Goal: Task Accomplishment & Management: Manage account settings

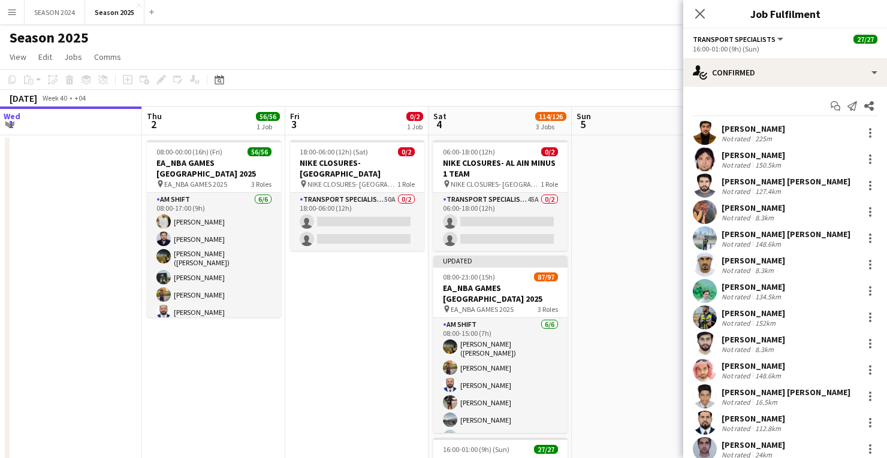
scroll to position [0, 285]
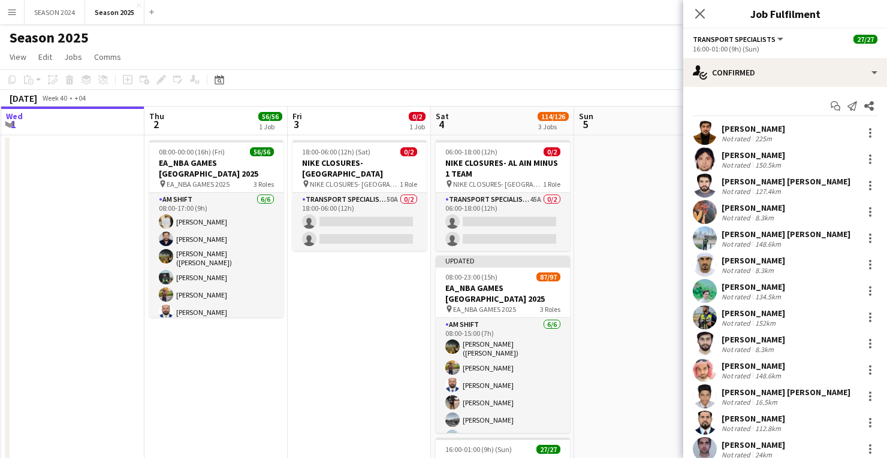
drag, startPoint x: 177, startPoint y: 322, endPoint x: 314, endPoint y: 320, distance: 136.6
click at [314, 320] on app-calendar-viewport "Mon 29 Tue 30 5/5 1 Job Wed 1 Thu 2 56/56 1 Job Fri 3 0/2 1 Job Sat 4 114/126 3…" at bounding box center [443, 374] width 887 height 534
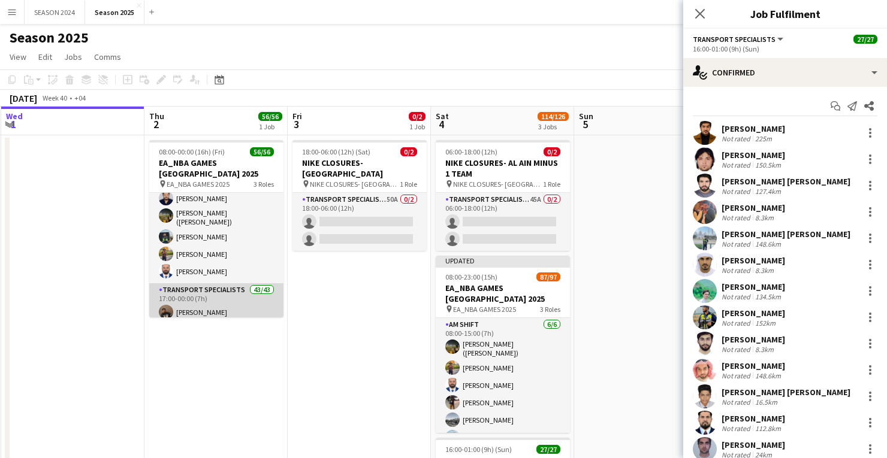
scroll to position [96, 0]
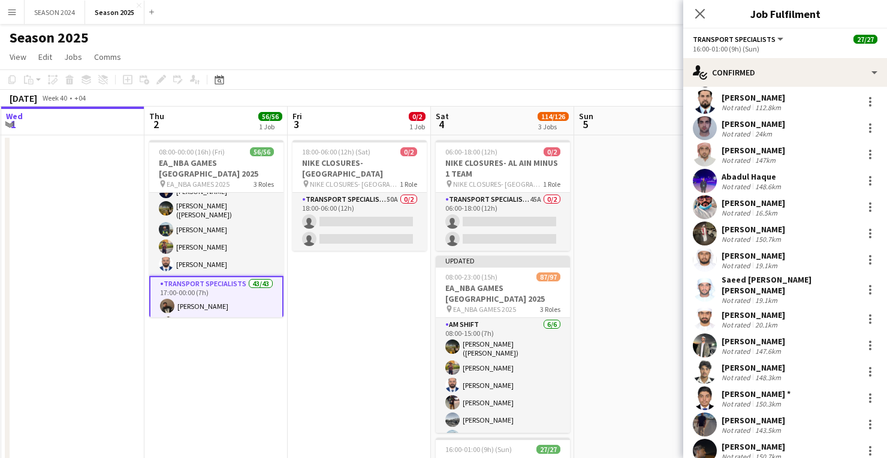
scroll to position [306, 0]
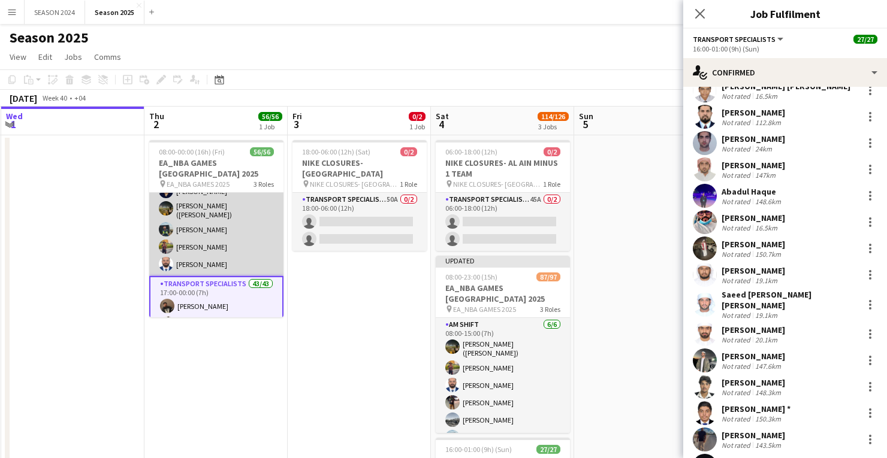
click at [224, 250] on app-card-role "AM SHIFT [DATE] 08:00-17:00 (9h) [PERSON_NAME] [PERSON_NAME] [PERSON_NAME] ([PE…" at bounding box center [216, 210] width 134 height 131
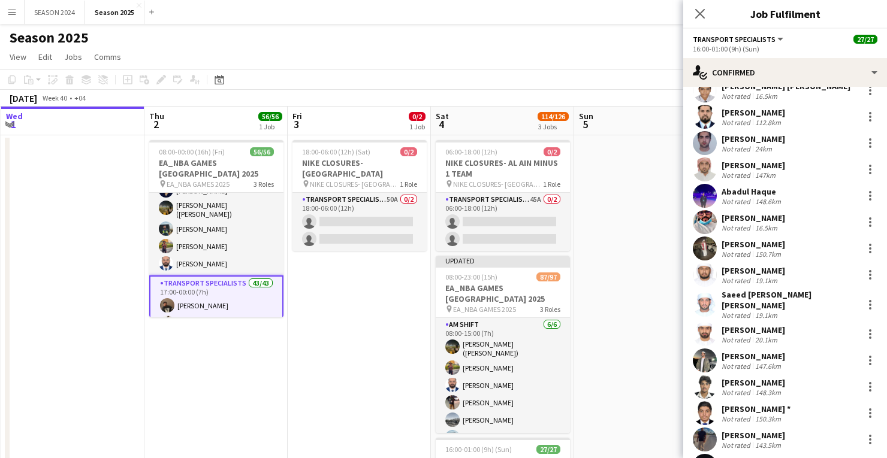
scroll to position [48, 0]
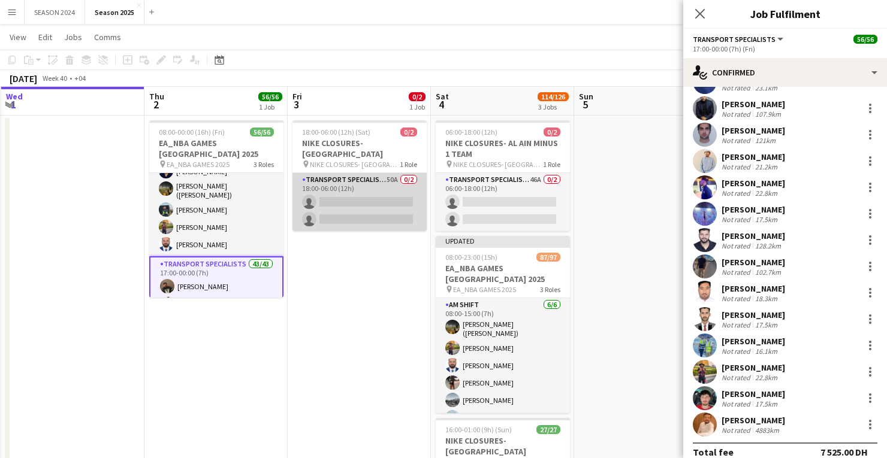
scroll to position [0, 0]
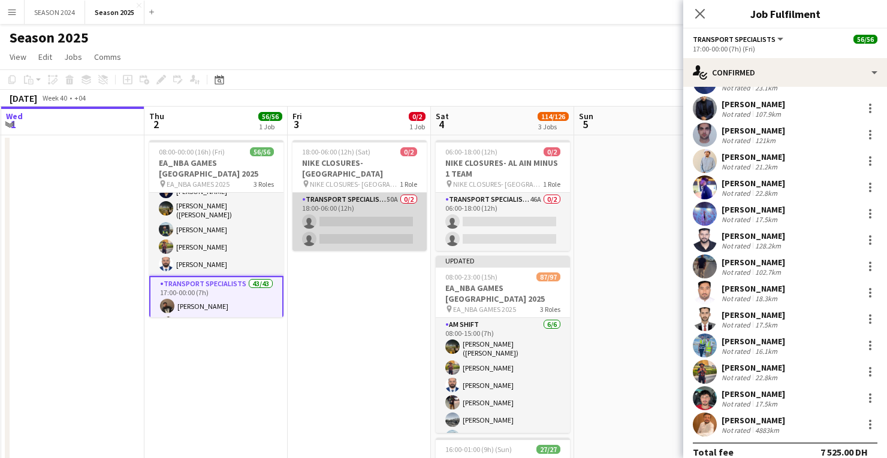
click at [378, 231] on app-card-role "Transport Specialists 50A 0/2 18:00-06:00 (12h) single-neutral-actions single-n…" at bounding box center [359, 222] width 134 height 58
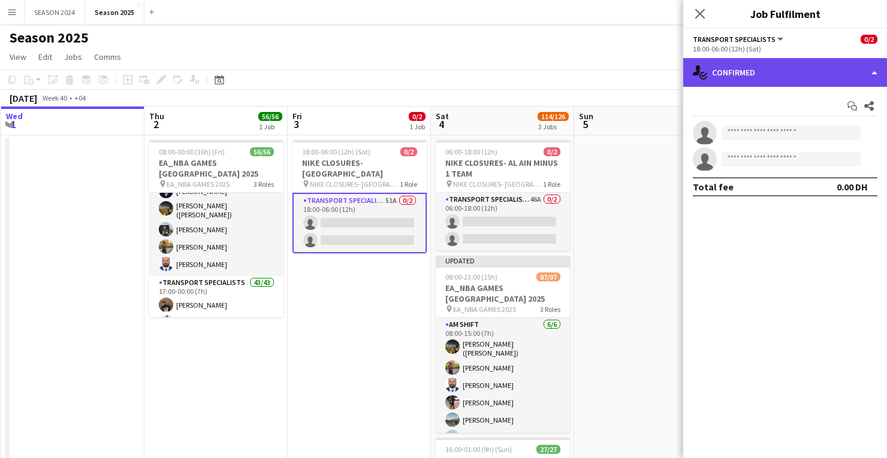
click at [760, 83] on div "single-neutral-actions-check-2 Confirmed" at bounding box center [785, 72] width 204 height 29
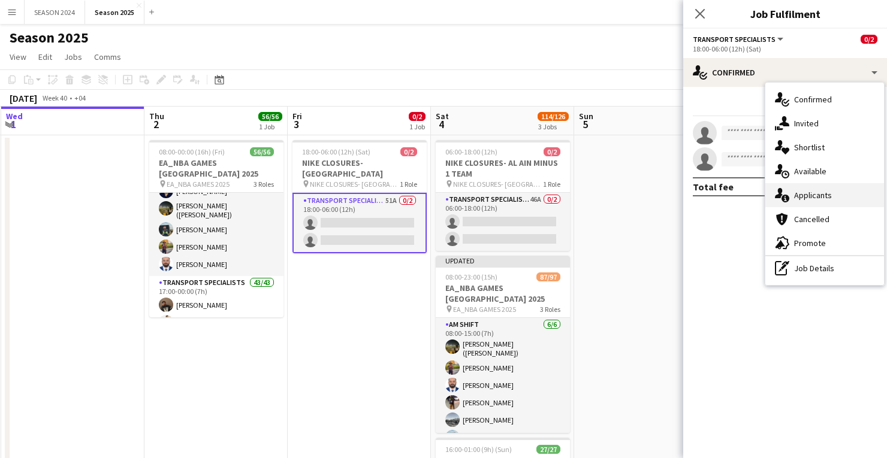
click at [817, 203] on div "single-neutral-actions-information Applicants" at bounding box center [824, 195] width 119 height 24
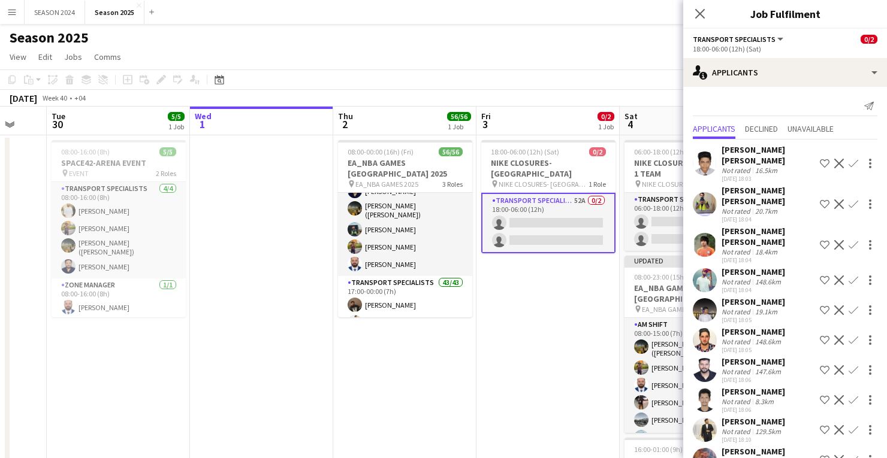
drag, startPoint x: 395, startPoint y: 339, endPoint x: 442, endPoint y: 339, distance: 46.1
click at [442, 339] on app-calendar-viewport "Sun 28 Mon 29 Tue 30 5/5 1 Job Wed 1 Thu 2 56/56 1 Job Fri 3 0/2 1 Job Sat 4 11…" at bounding box center [443, 374] width 887 height 534
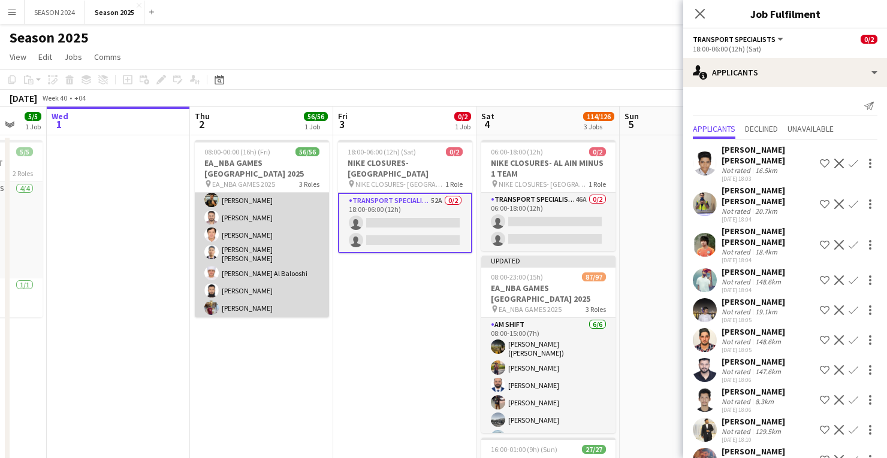
click at [319, 305] on app-card-role "Transport Specialists 43/43 17:00-00:00 (7h) [PERSON_NAME] [PERSON_NAME] [PERSO…" at bounding box center [262, 186] width 134 height 789
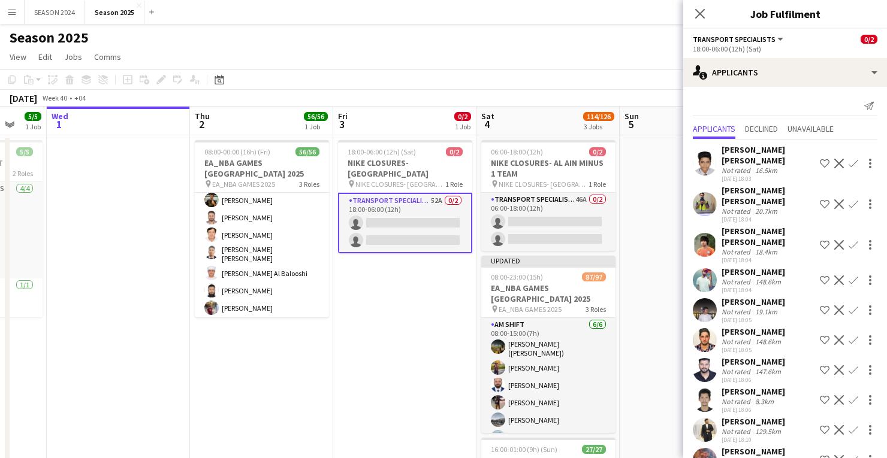
drag, startPoint x: 319, startPoint y: 305, endPoint x: 327, endPoint y: 304, distance: 7.8
click at [322, 304] on app-card-role "Transport Specialists 43/43 17:00-00:00 (7h) [PERSON_NAME] [PERSON_NAME] [PERSO…" at bounding box center [262, 186] width 134 height 789
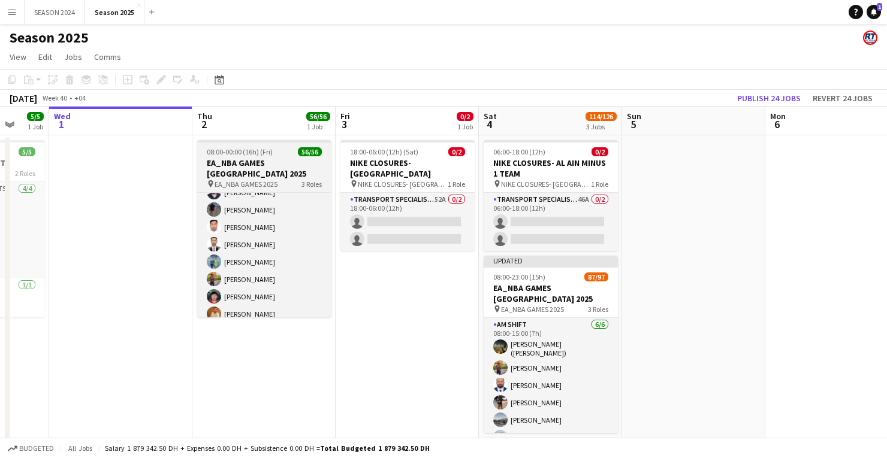
scroll to position [859, 0]
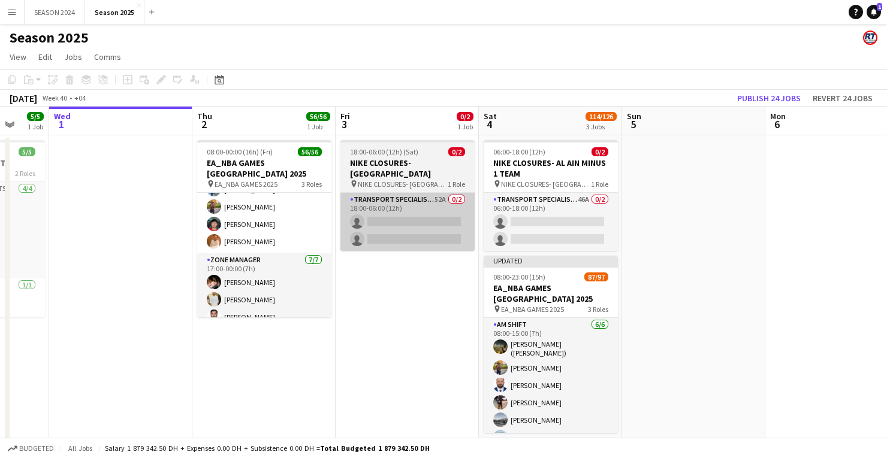
click at [395, 213] on app-card-role "Transport Specialists 52A 0/2 18:00-06:00 (12h) single-neutral-actions single-n…" at bounding box center [407, 222] width 134 height 58
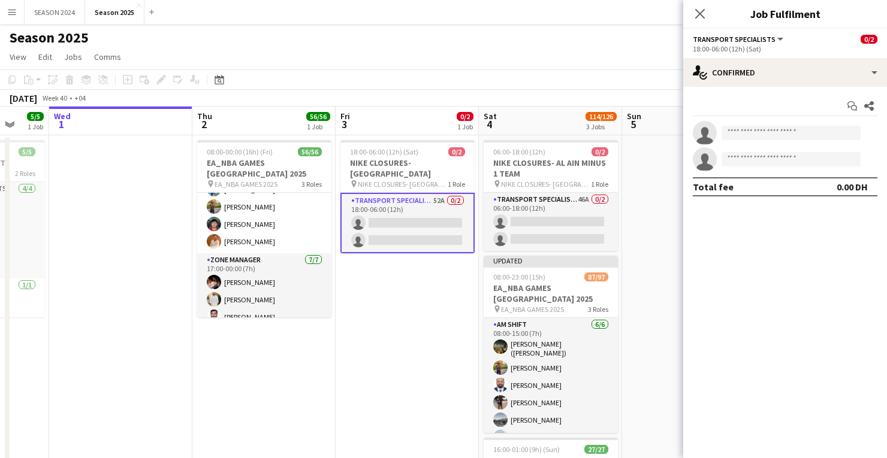
click at [794, 96] on div "Start chat Share" at bounding box center [785, 106] width 185 height 20
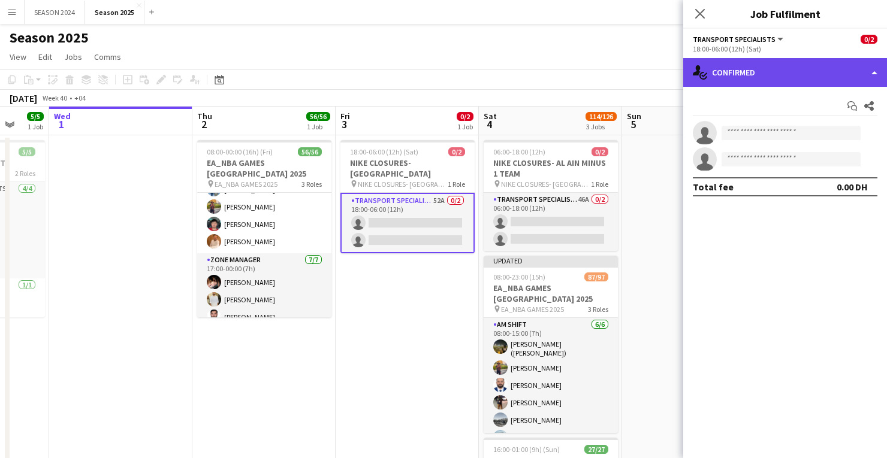
click at [798, 80] on div "single-neutral-actions-check-2 Confirmed" at bounding box center [785, 72] width 204 height 29
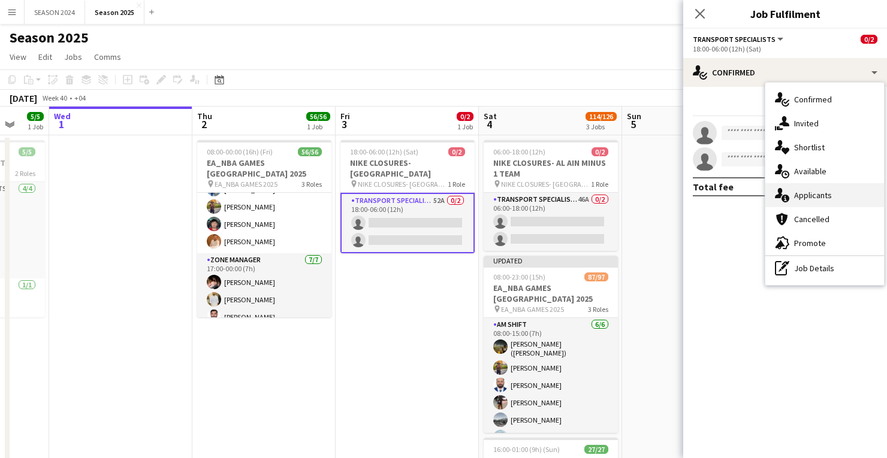
click at [794, 189] on div "single-neutral-actions-information Applicants" at bounding box center [824, 195] width 119 height 24
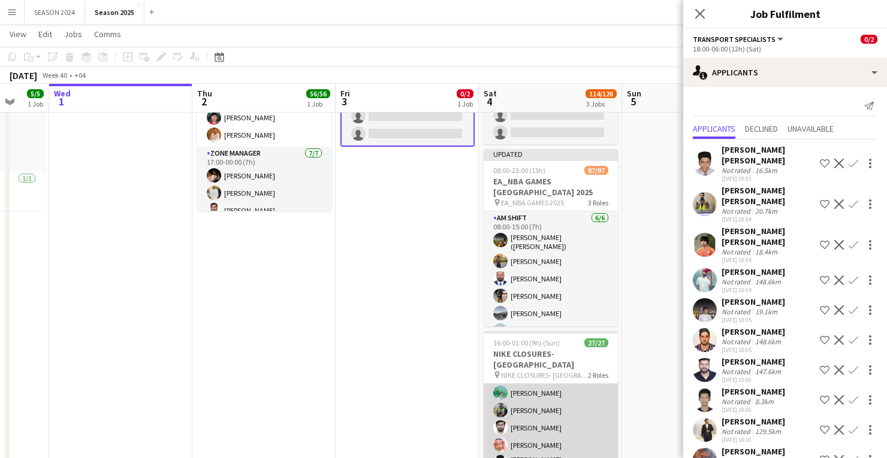
scroll to position [144, 0]
